Goal: Transaction & Acquisition: Subscribe to service/newsletter

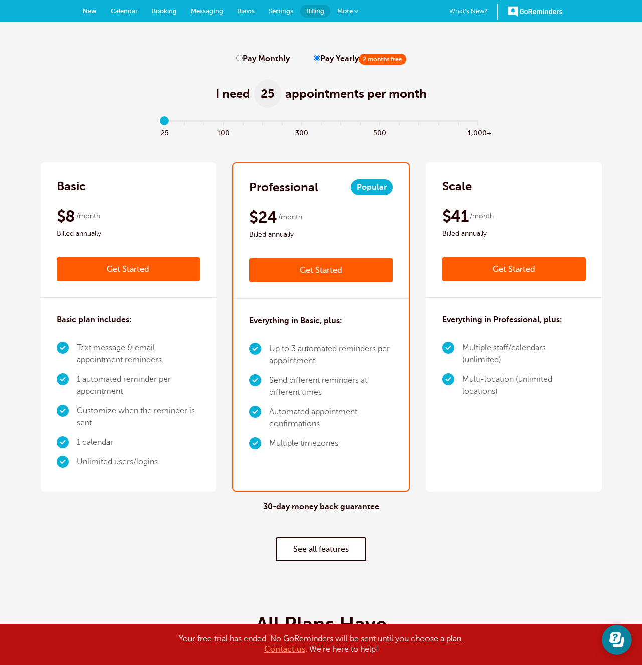
click at [317, 265] on link "Get Started" at bounding box center [321, 270] width 144 height 24
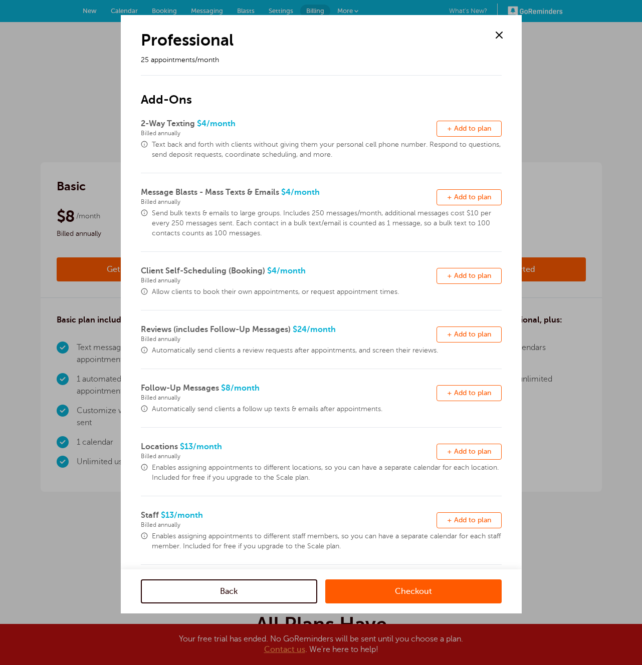
click at [498, 32] on span at bounding box center [498, 35] width 15 height 15
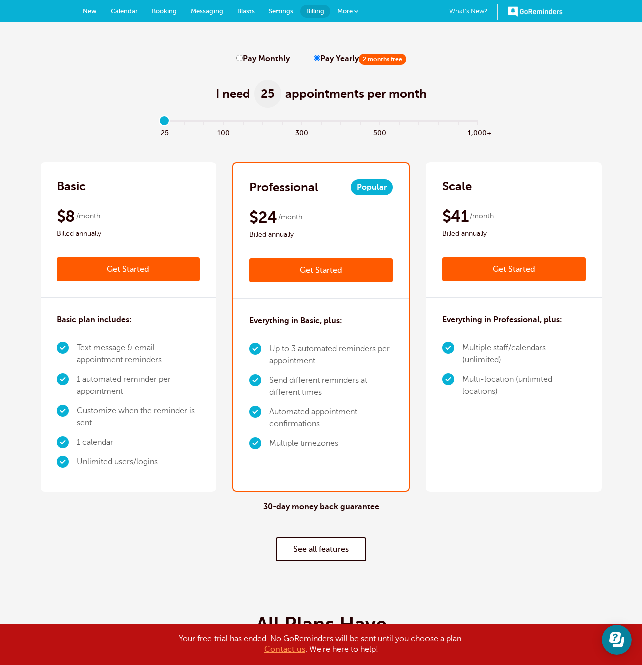
click at [311, 265] on link "Get Started" at bounding box center [321, 270] width 144 height 24
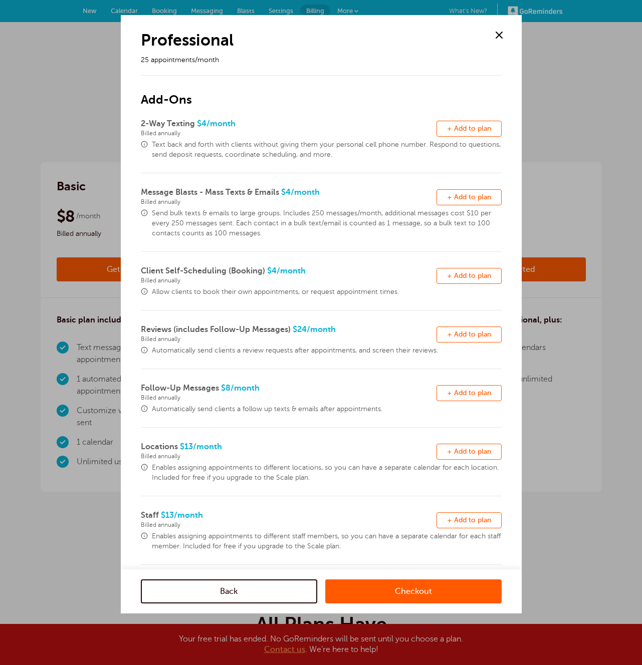
drag, startPoint x: 251, startPoint y: 142, endPoint x: 290, endPoint y: 474, distance: 334.4
click at [290, 474] on div "2-Way Texting $4 /month Billed annually Remove + Add to plan Text back and fort…" at bounding box center [321, 341] width 361 height 447
click at [290, 474] on span "Enables assigning appointments to different locations, so you can have a separa…" at bounding box center [327, 473] width 350 height 20
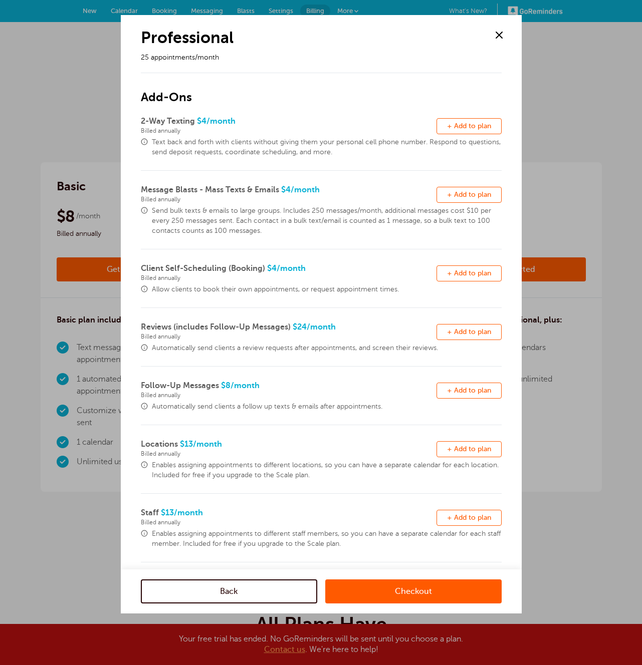
drag, startPoint x: 131, startPoint y: 30, endPoint x: 423, endPoint y: 558, distance: 603.4
click at [423, 558] on div "Professional 25 appointments/month Add-Ons 2-Way Texting $4 /month Billed annua…" at bounding box center [321, 314] width 401 height 598
click at [393, 439] on div "Locations $13 /month Billed annually" at bounding box center [288, 449] width 295 height 22
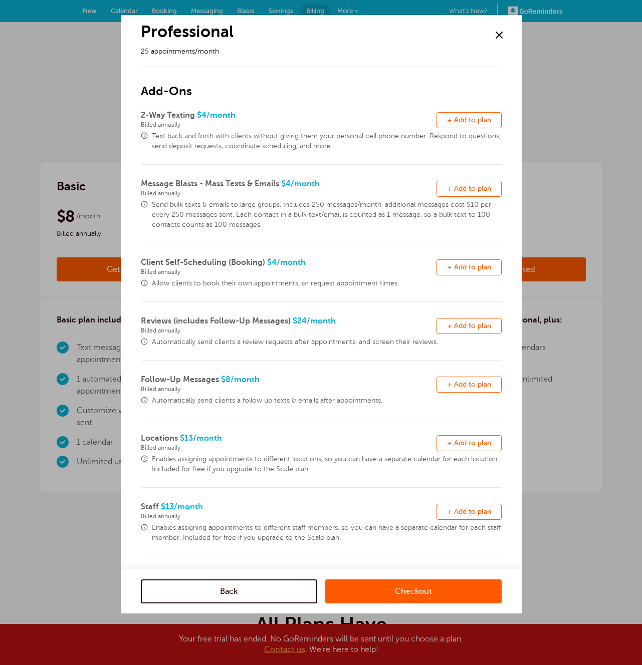
scroll to position [0, 0]
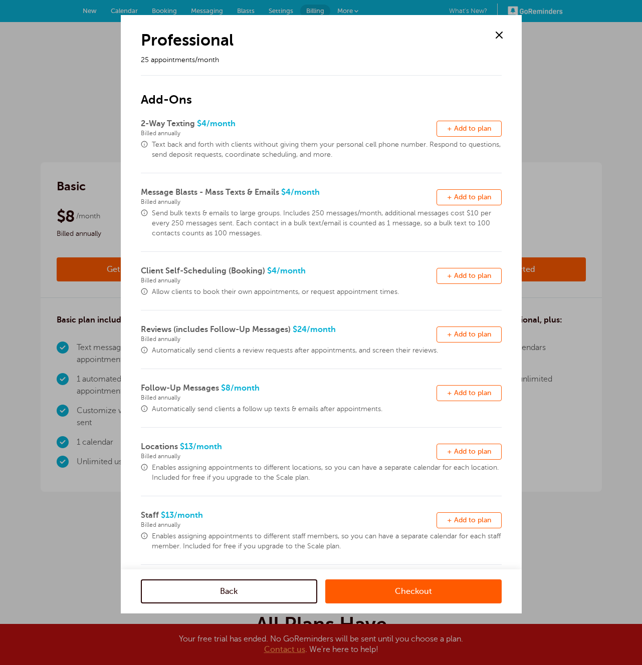
drag, startPoint x: 137, startPoint y: 36, endPoint x: 398, endPoint y: 548, distance: 574.7
click at [398, 548] on div "Professional 25 appointments/month Add-Ons 2-Way Texting $4 /month Billed annua…" at bounding box center [321, 314] width 401 height 598
click at [286, 142] on span "Text back and forth with clients without giving them your personal cell phone n…" at bounding box center [327, 150] width 350 height 20
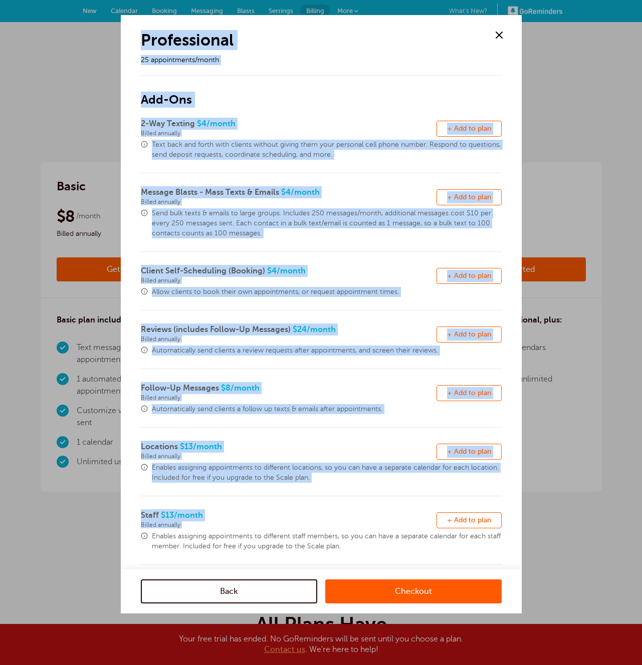
drag, startPoint x: 157, startPoint y: 52, endPoint x: 407, endPoint y: 476, distance: 492.7
click at [432, 499] on div "Professional 25 appointments/month Add-Ons 2-Way Texting $4 /month Billed annua…" at bounding box center [321, 290] width 361 height 550
click at [367, 404] on span "Automatically send clients a follow up texts & emails after appointments." at bounding box center [327, 409] width 350 height 10
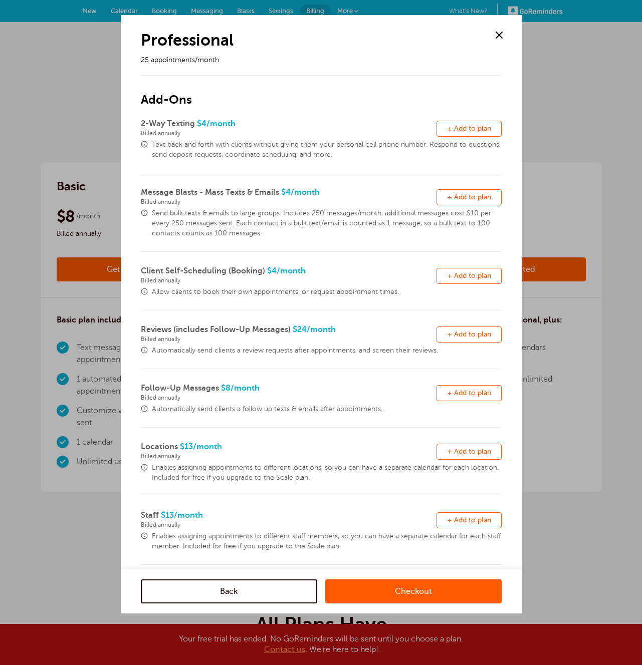
click at [501, 30] on span at bounding box center [498, 35] width 15 height 15
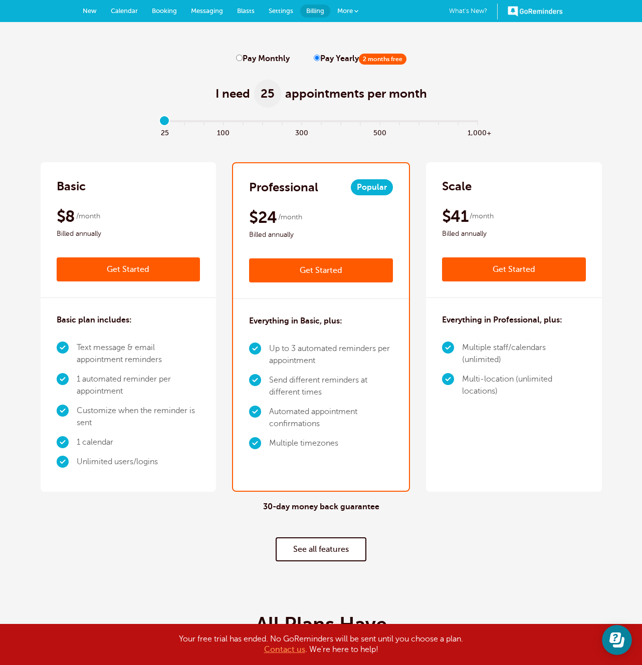
click at [336, 274] on link "Get Started" at bounding box center [321, 270] width 144 height 24
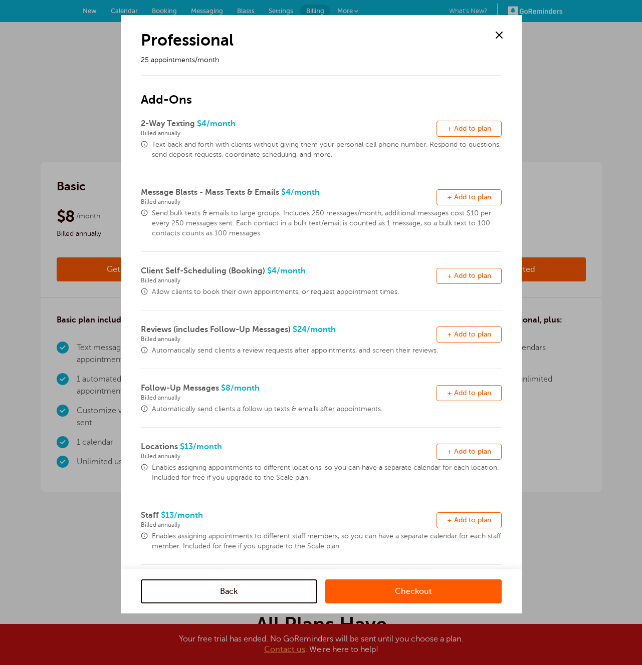
drag, startPoint x: 249, startPoint y: 136, endPoint x: 356, endPoint y: 485, distance: 365.0
click at [359, 493] on div "2-Way Texting $4 /month Billed annually Remove + Add to plan Text back and fort…" at bounding box center [321, 341] width 361 height 447
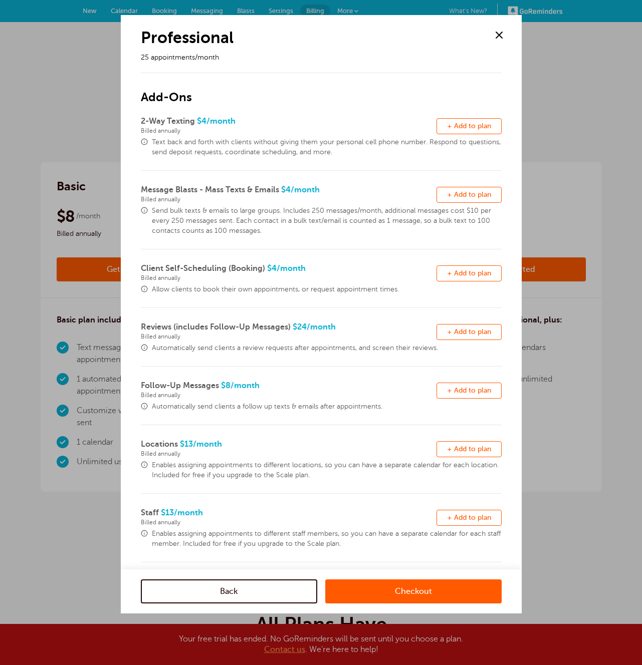
click at [355, 484] on div "Locations $13 /month Billed annually Remove + Add to plan Enables assigning app…" at bounding box center [321, 466] width 361 height 56
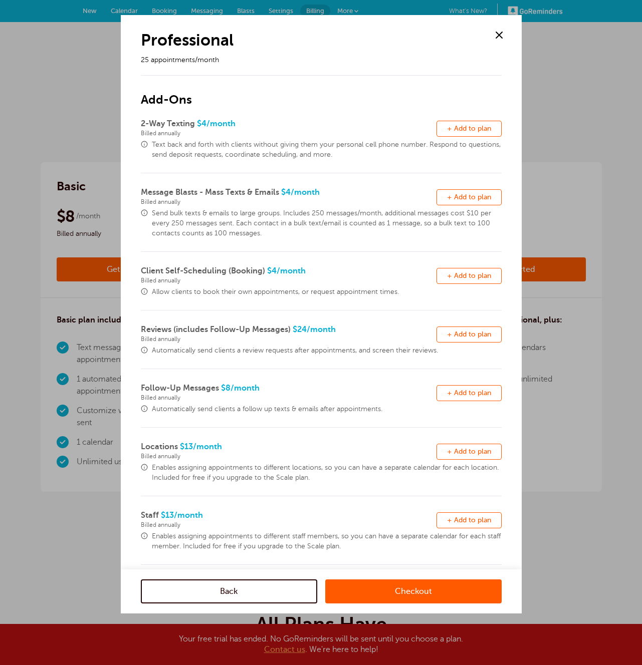
click at [498, 32] on span at bounding box center [498, 35] width 15 height 15
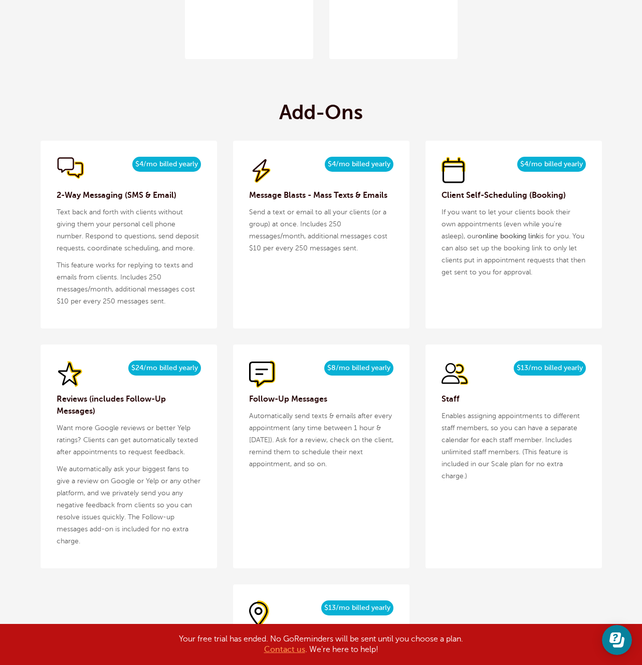
scroll to position [1021, 0]
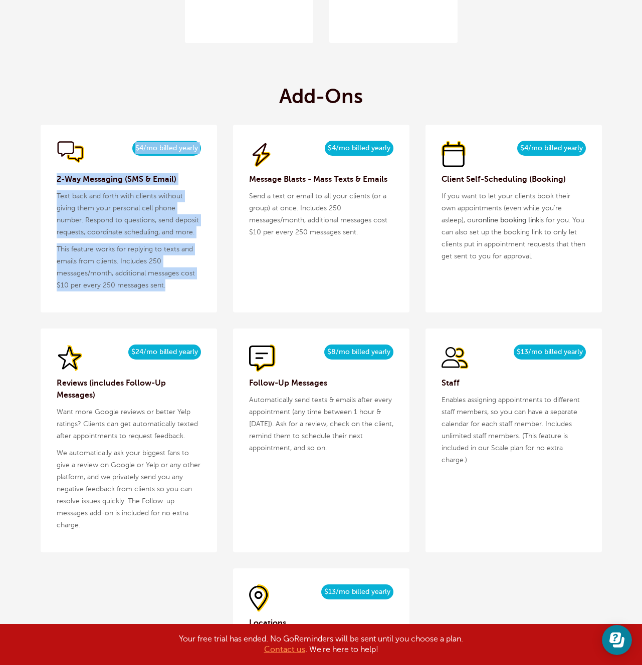
drag, startPoint x: 162, startPoint y: 102, endPoint x: 258, endPoint y: 105, distance: 96.2
click at [271, 127] on div "Add-Ons $5/month $4/mo billed yearly 2-Way Messaging (SMS & Email) Text back an…" at bounding box center [321, 391] width 561 height 647
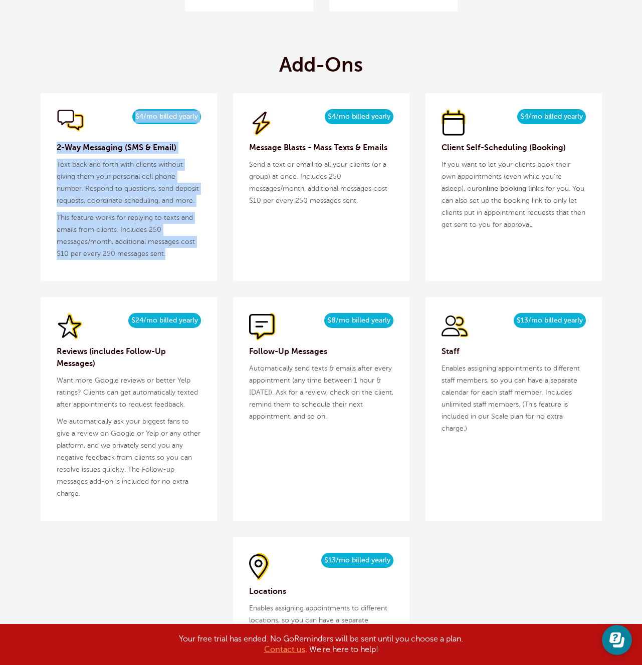
scroll to position [1074, 0]
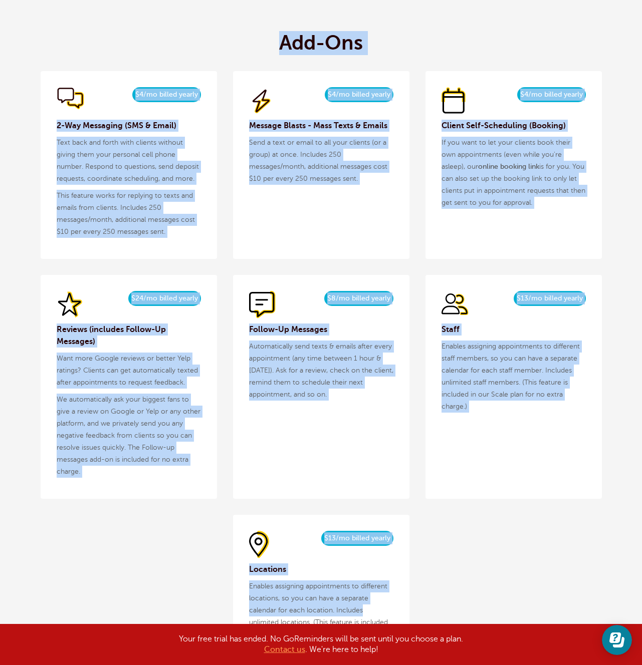
drag, startPoint x: 267, startPoint y: 98, endPoint x: 380, endPoint y: 595, distance: 510.3
click at [388, 616] on div "Add-Ons $5/month $4/mo billed yearly 2-Way Messaging (SMS & Email) Text back an…" at bounding box center [321, 338] width 561 height 647
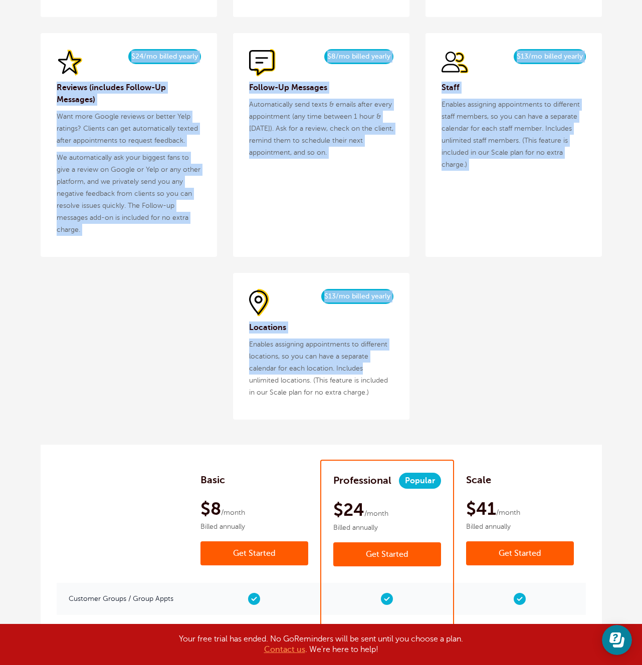
scroll to position [1317, 0]
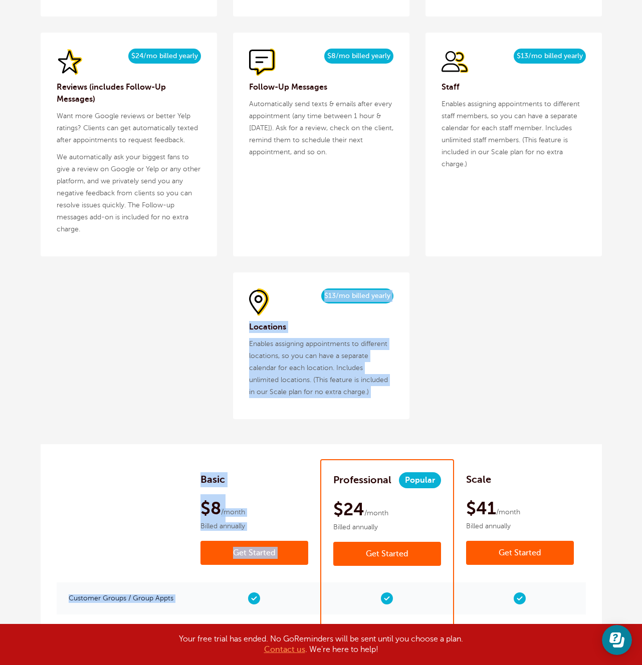
drag, startPoint x: 233, startPoint y: 298, endPoint x: 442, endPoint y: 393, distance: 229.3
click at [391, 429] on section "Pay Monthly Pay Yearly 2 months free I need 25 appointments per month Set month…" at bounding box center [321, 471] width 561 height 3513
click at [443, 391] on div "$5/month $4/mo billed yearly 2-Way Messaging (SMS & Email) Text back and forth …" at bounding box center [321, 124] width 561 height 590
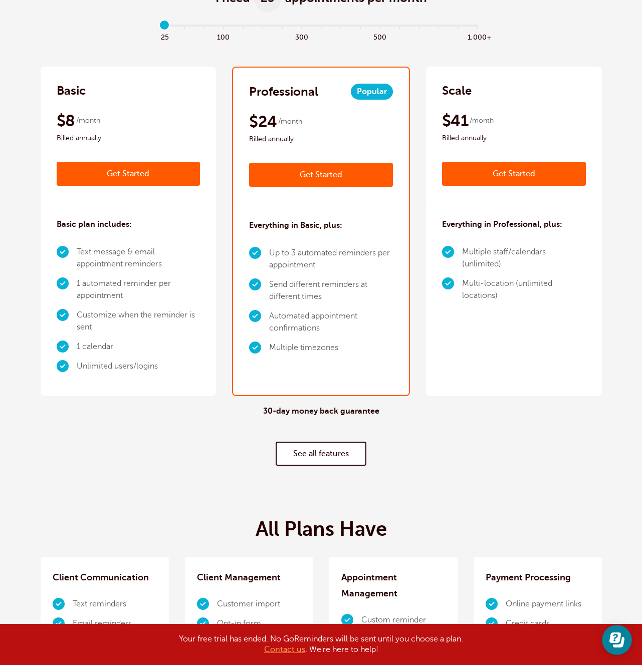
scroll to position [0, 0]
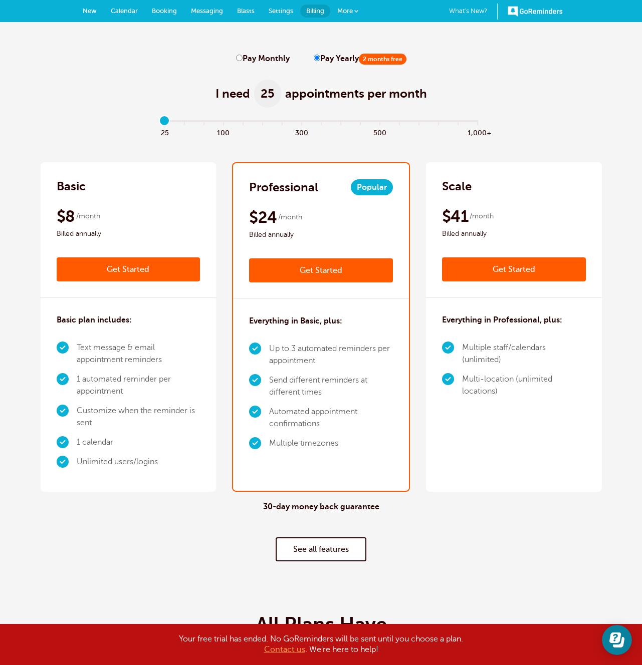
click at [325, 270] on link "Get Started" at bounding box center [321, 270] width 144 height 24
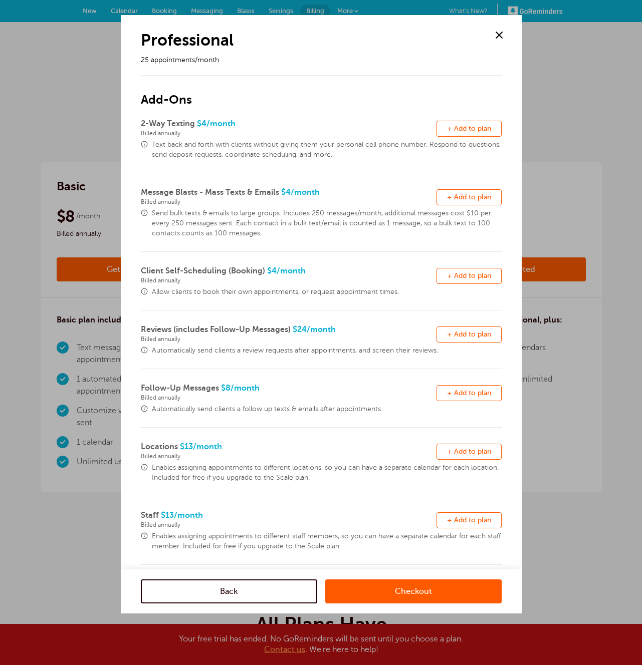
scroll to position [9, 0]
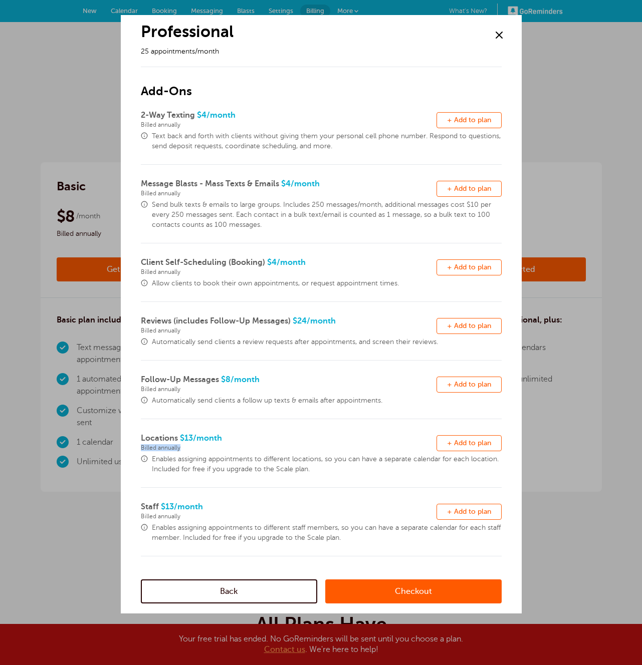
drag, startPoint x: 138, startPoint y: 446, endPoint x: 191, endPoint y: 445, distance: 52.6
click at [213, 449] on div "Professional 25 appointments/month Add-Ons 2-Way Texting $4 /month Billed annua…" at bounding box center [321, 314] width 401 height 598
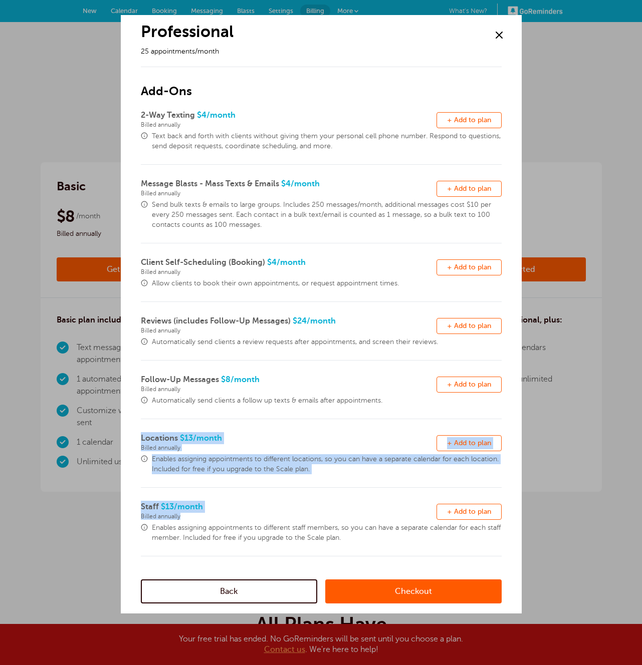
drag, startPoint x: 137, startPoint y: 431, endPoint x: 399, endPoint y: 510, distance: 274.1
click at [397, 515] on div "Professional 25 appointments/month Add-Ons 2-Way Texting $4 /month Billed annua…" at bounding box center [321, 314] width 401 height 598
click at [501, 440] on button "Remove + Add to plan" at bounding box center [468, 443] width 65 height 16
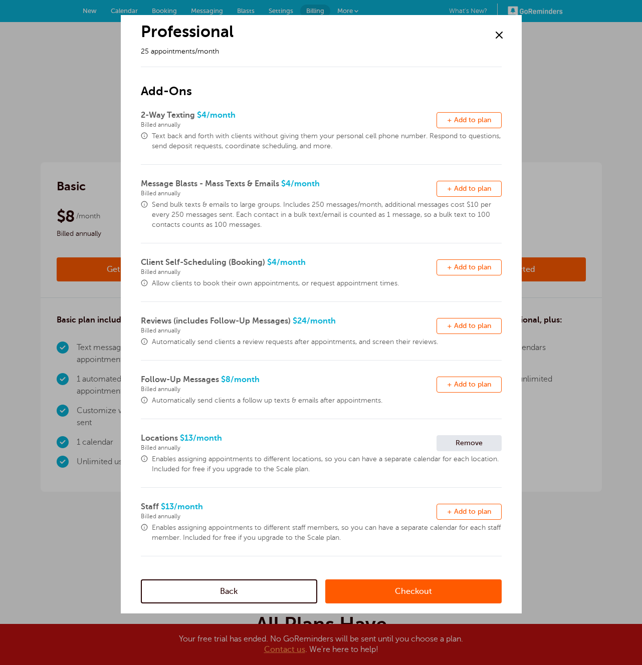
click at [561, 424] on div at bounding box center [321, 332] width 642 height 665
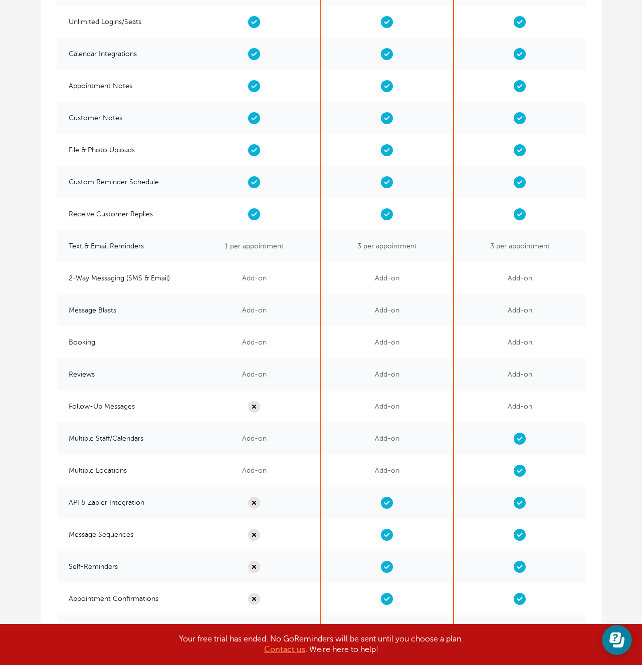
scroll to position [2142, 0]
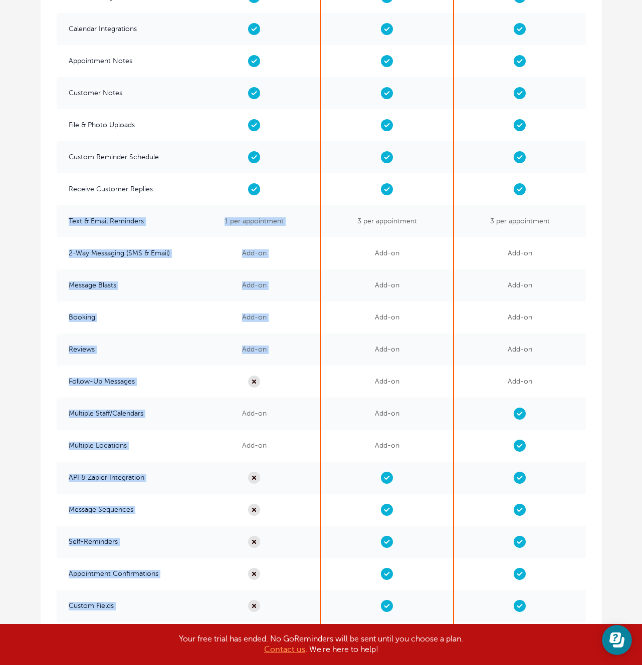
drag, startPoint x: 160, startPoint y: 288, endPoint x: 273, endPoint y: 406, distance: 163.6
click at [259, 408] on div "Customer Groups / Group Appts Recurring Appointments Custom Labels Deposits/Pay…" at bounding box center [321, 214] width 561 height 1193
click at [270, 344] on span "Add-on" at bounding box center [254, 350] width 132 height 32
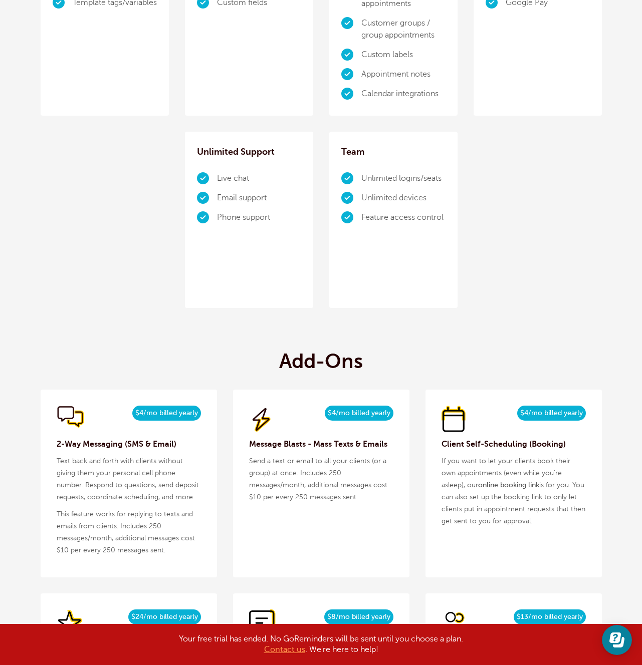
scroll to position [0, 0]
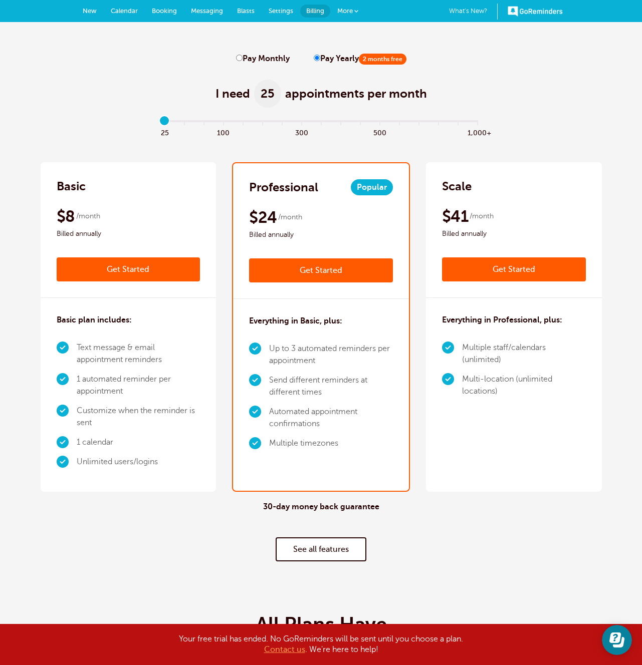
click at [274, 9] on span "Settings" at bounding box center [280, 11] width 25 height 8
click at [284, 10] on span "Settings" at bounding box center [280, 11] width 25 height 8
click at [519, 68] on div "I need 25 appointments per month" at bounding box center [321, 88] width 561 height 49
click at [542, 559] on div "30-day money back guarantee See all features" at bounding box center [321, 532] width 561 height 80
